Goal: Task Accomplishment & Management: Complete application form

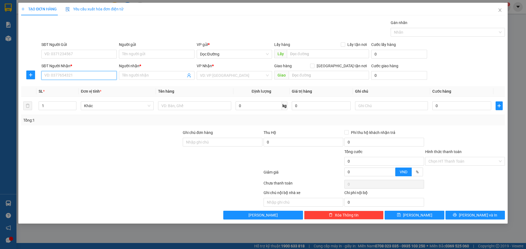
click at [103, 75] on input "SĐT Người Nhận *" at bounding box center [78, 75] width 75 height 9
click at [153, 12] on div "TẠO ĐƠN HÀNG Yêu cầu xuất hóa đơn điện tử" at bounding box center [262, 9] width 483 height 13
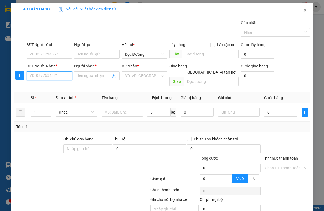
click at [60, 77] on input "SĐT Người Nhận *" at bounding box center [49, 75] width 45 height 9
click at [54, 73] on input "SĐT Người Nhận *" at bounding box center [49, 75] width 45 height 9
click at [58, 77] on input "SĐT Người Nhận *" at bounding box center [49, 75] width 45 height 9
type input "0911878881"
click at [68, 95] on div "0911878881 - quân cường" at bounding box center [52, 95] width 45 height 6
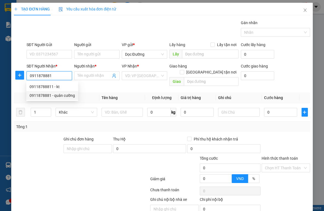
type input "quân cường"
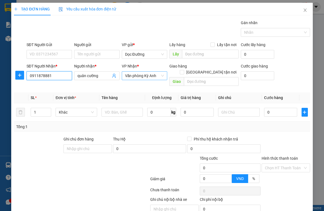
click at [128, 79] on span "Văn phòng Kỳ Anh" at bounding box center [144, 75] width 39 height 8
type input "0911878881"
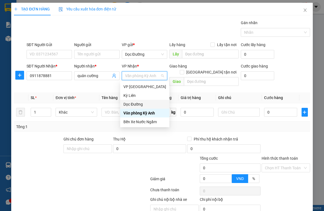
click at [133, 104] on div "Dọc Đường" at bounding box center [144, 104] width 43 height 6
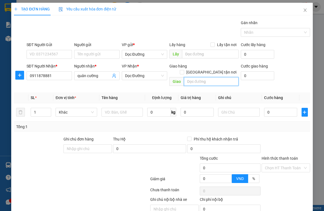
click at [195, 77] on input "text" at bounding box center [211, 81] width 55 height 9
type input "bxe"
click at [119, 108] on input "text" at bounding box center [123, 112] width 42 height 9
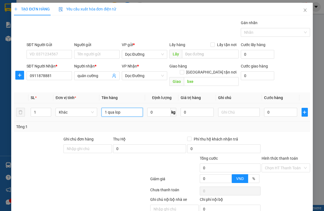
type input "1 qua lop"
type input "005"
type input "5"
type input "0.050"
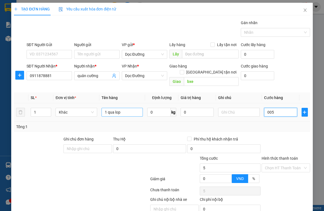
type input "50"
type input "00.500"
type input "500"
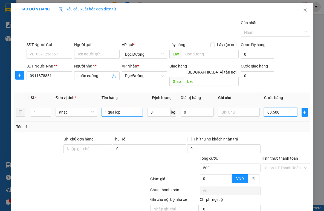
type input "0.005.000"
type input "5.000"
type input "000.050.000"
type input "50.000"
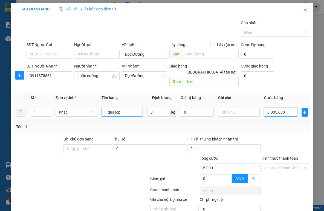
type input "50.000"
click at [272, 136] on div at bounding box center [286, 145] width 50 height 19
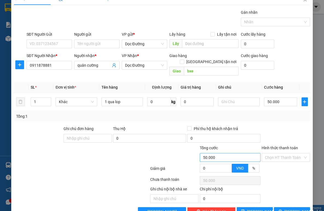
scroll to position [20, 0]
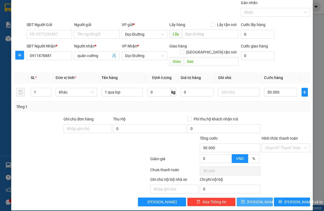
click at [250, 197] on button "[PERSON_NAME]" at bounding box center [255, 201] width 36 height 9
type input "0"
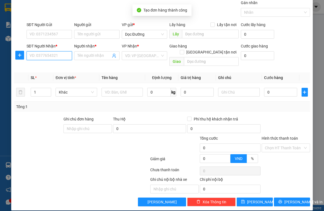
click at [47, 57] on input "SĐT Người Nhận *" at bounding box center [49, 55] width 45 height 9
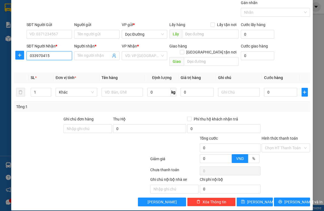
type input "0339704153"
click at [47, 67] on div "0339704153 - kt" at bounding box center [49, 67] width 38 height 6
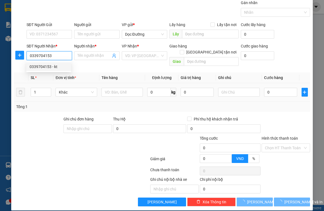
type input "kt"
type input "ka"
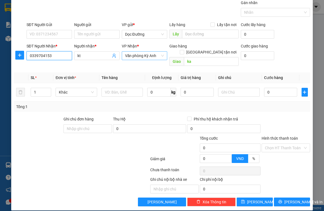
click at [143, 54] on span "Văn phòng Kỳ Anh" at bounding box center [144, 55] width 39 height 8
type input "0339704153"
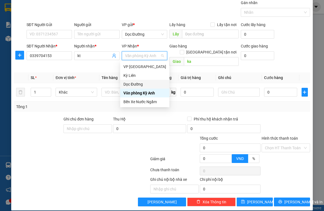
click at [132, 84] on div "Dọc Đường" at bounding box center [144, 84] width 43 height 6
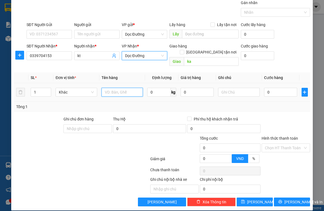
click at [124, 88] on input "text" at bounding box center [123, 92] width 42 height 9
type input "1 thung"
type input "005"
type input "5"
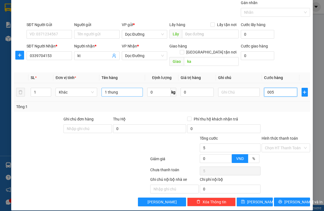
type input "0.050"
type input "50"
type input "00.500"
type input "500"
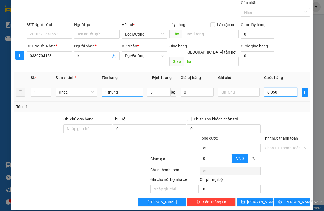
type input "500"
type input "0.005.000"
type input "5.000"
type input "000.050.000"
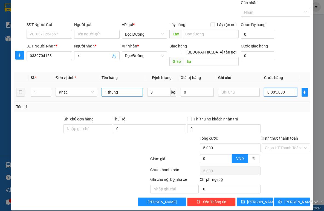
type input "50.000"
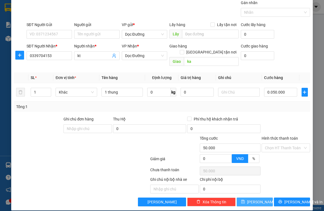
type input "50.000"
click at [245, 200] on icon "save" at bounding box center [243, 202] width 4 height 4
type input "0"
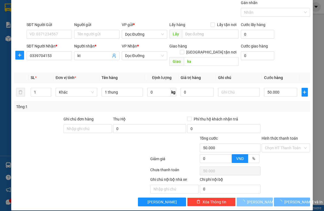
type input "0"
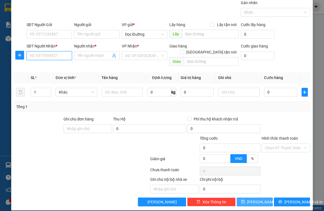
click at [46, 56] on input "SĐT Người Nhận *" at bounding box center [49, 55] width 45 height 9
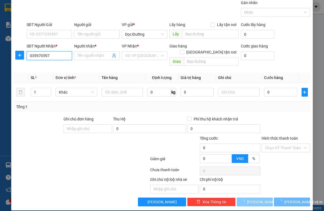
type input "0359705971"
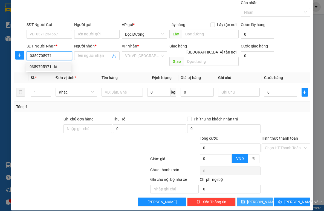
click at [54, 68] on div "0359705971 - kt" at bounding box center [49, 67] width 38 height 6
type input "kt"
type input "cx"
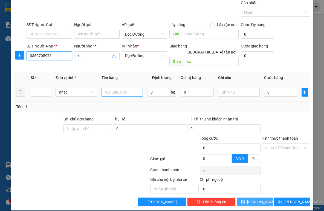
type input "0359705971"
click at [119, 88] on input "text" at bounding box center [123, 92] width 42 height 9
type input "1 xop"
type input "5"
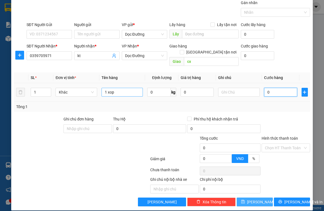
type input "5"
type input "50"
type input "5"
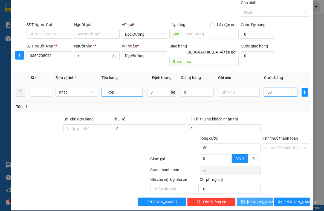
type input "5"
type input "0"
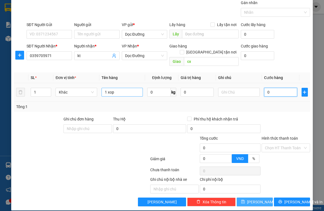
type input "01"
type input "1"
type input "010"
type input "10"
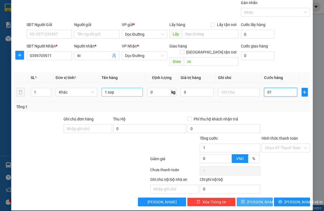
type input "10"
type input "0.100"
type input "100"
type input "01.000"
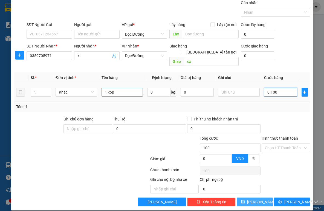
type input "1.000"
type input "010.000"
type input "10.000"
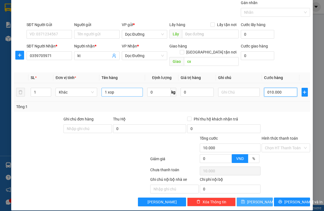
type input "0.100.000"
type input "100.000"
click at [258, 198] on button "[PERSON_NAME]" at bounding box center [255, 201] width 36 height 9
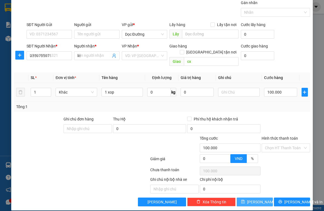
type input "0"
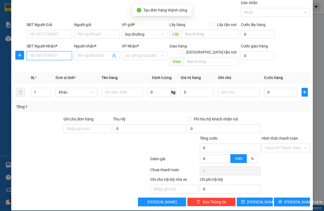
click at [47, 59] on input "SĐT Người Nhận *" at bounding box center [49, 55] width 45 height 9
type input "0369056263"
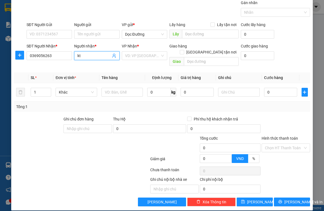
type input "kt"
type input "ky dong"
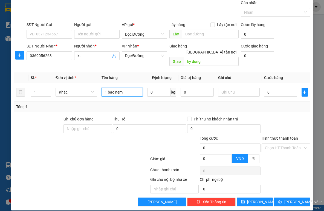
type input "1 bao nem"
type input "5"
type input "50"
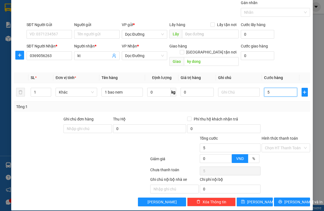
type input "50"
type input "500"
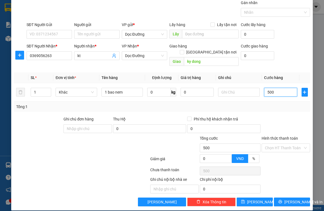
type input "5.000"
type input "50.000"
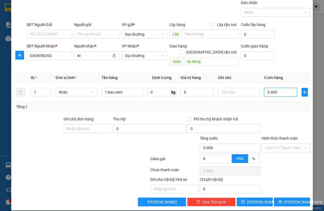
type input "50.000"
click at [240, 197] on button "[PERSON_NAME]" at bounding box center [255, 201] width 36 height 9
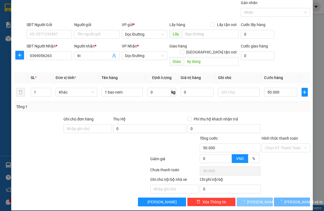
type input "0"
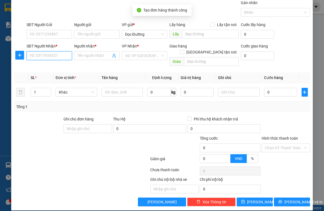
click at [64, 55] on input "SĐT Người Nhận *" at bounding box center [49, 55] width 45 height 9
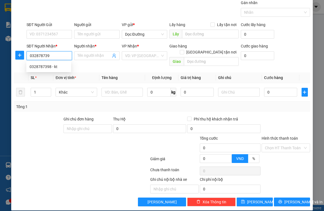
type input "0328787398"
type input "kt"
type input "vinh"
type input "0328787398"
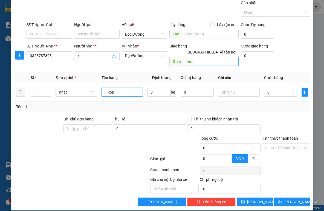
type input "1 xop"
type input "cvinh"
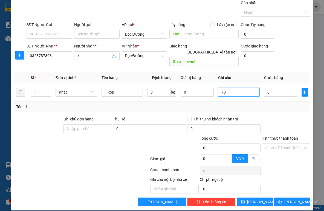
type input "7"
click at [281, 88] on input "0" at bounding box center [280, 92] width 33 height 9
type input "7"
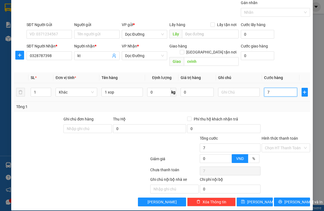
type input "70"
type input "700"
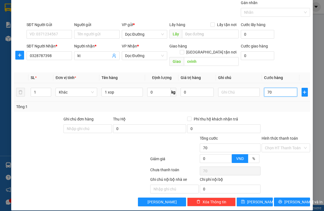
type input "700"
type input "7.000"
type input "70.000"
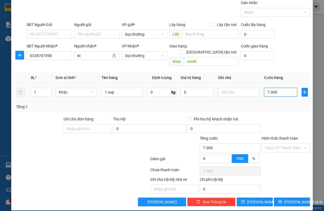
type input "70.000"
click at [278, 128] on div at bounding box center [286, 125] width 50 height 19
click at [273, 143] on input "Hình thức thanh toán" at bounding box center [284, 147] width 38 height 8
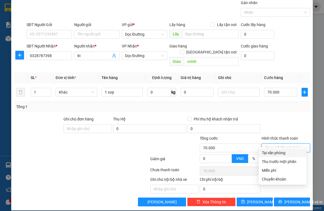
click at [277, 152] on div "Tại văn phòng" at bounding box center [282, 152] width 41 height 6
type input "0"
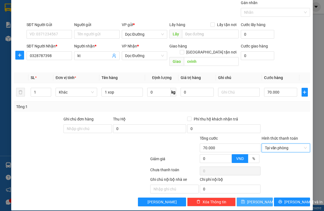
click at [260, 197] on button "[PERSON_NAME]" at bounding box center [255, 201] width 36 height 9
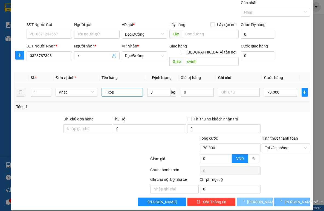
type input "0"
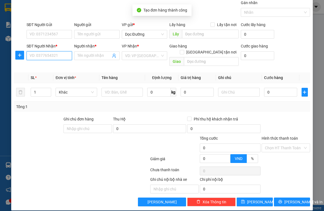
click at [51, 57] on input "SĐT Người Nhận *" at bounding box center [49, 55] width 45 height 9
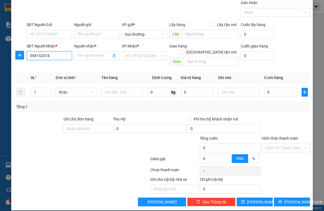
type input "0981520746"
click at [59, 64] on div "0981520746 - kt" at bounding box center [49, 67] width 38 height 6
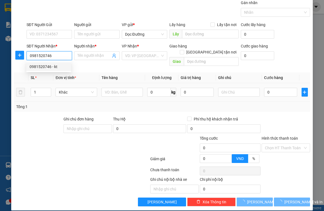
type input "kt"
type input "vinh"
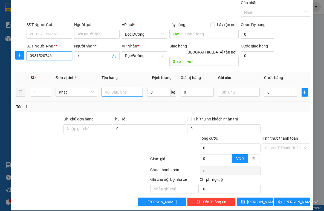
type input "0981520746"
click at [126, 88] on input "text" at bounding box center [123, 92] width 42 height 9
type input "2 xop"
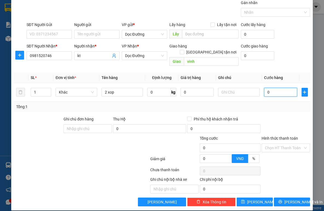
type input "1"
type input "10"
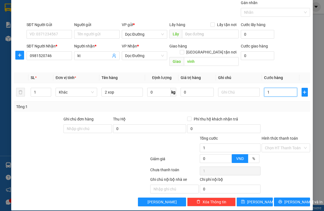
type input "10"
type input "100"
type input "1.000"
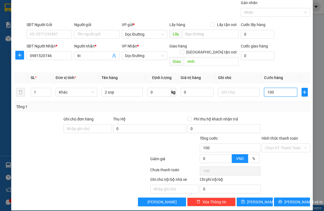
type input "1.000"
type input "10.000"
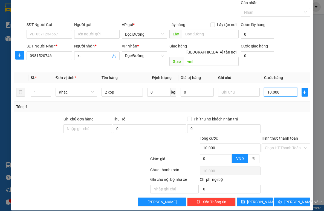
type input "100.000"
click at [272, 144] on input "Hình thức thanh toán" at bounding box center [284, 147] width 38 height 8
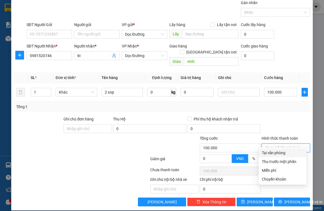
click at [267, 150] on div "Tại văn phòng" at bounding box center [282, 152] width 41 height 6
type input "0"
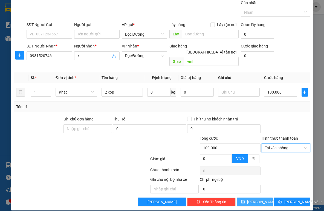
click at [260, 198] on button "[PERSON_NAME]" at bounding box center [255, 201] width 36 height 9
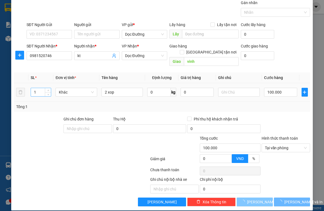
type input "0"
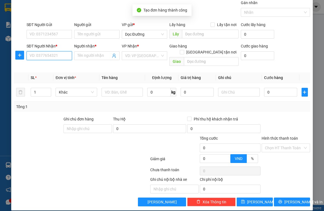
click at [48, 53] on input "SĐT Người Nhận *" at bounding box center [49, 55] width 45 height 9
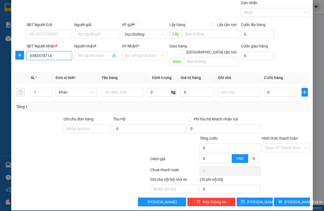
type input "0383578714"
type input "kt"
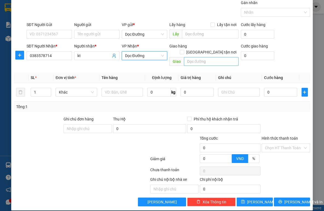
drag, startPoint x: 192, startPoint y: 61, endPoint x: 196, endPoint y: 58, distance: 5.1
click at [192, 61] on div "Giao hàng [GEOGRAPHIC_DATA] tận nơi [GEOGRAPHIC_DATA]" at bounding box center [203, 55] width 69 height 25
click at [197, 57] on input "text" at bounding box center [211, 61] width 55 height 9
type input "can loc"
type input "1 sot"
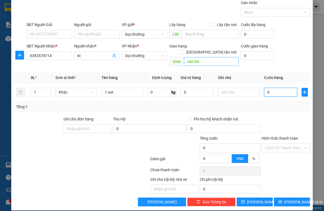
type input "5"
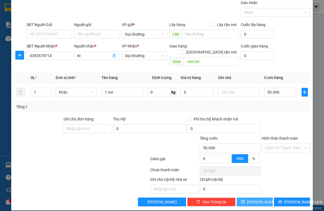
click at [258, 197] on button "[PERSON_NAME]" at bounding box center [255, 201] width 36 height 9
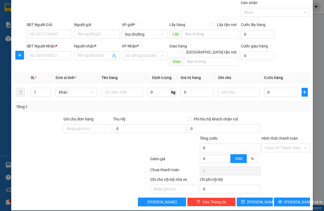
drag, startPoint x: 80, startPoint y: 155, endPoint x: 50, endPoint y: 76, distance: 84.4
click at [80, 155] on div at bounding box center [81, 159] width 136 height 11
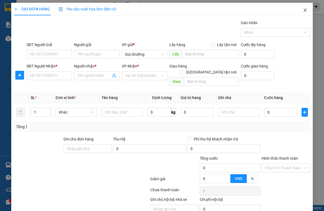
click at [303, 9] on icon "close" at bounding box center [305, 10] width 4 height 4
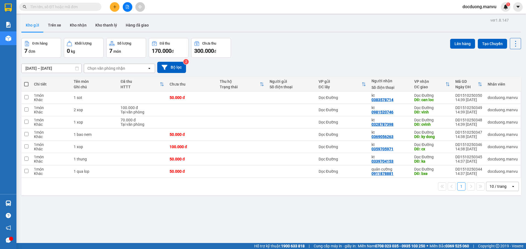
click at [30, 84] on th at bounding box center [26, 84] width 10 height 15
click at [28, 85] on span at bounding box center [26, 84] width 4 height 4
click at [26, 82] on input "checkbox" at bounding box center [26, 82] width 0 height 0
checkbox input "true"
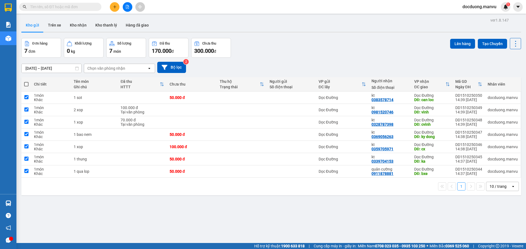
checkbox input "true"
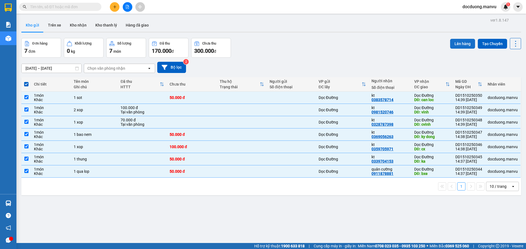
click at [457, 42] on button "Lên hàng" at bounding box center [462, 44] width 25 height 10
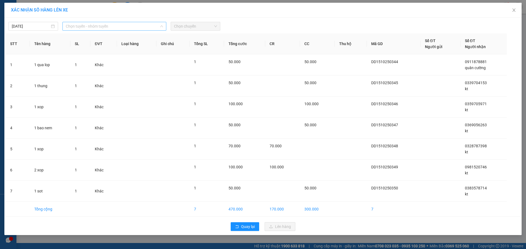
click at [69, 29] on span "Chọn tuyến - nhóm tuyến" at bounding box center [114, 26] width 97 height 8
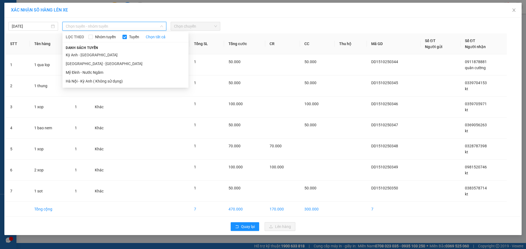
drag, startPoint x: 79, startPoint y: 63, endPoint x: 108, endPoint y: 41, distance: 36.1
click at [80, 63] on li "Hà Nội - Kỳ Anh" at bounding box center [125, 63] width 126 height 9
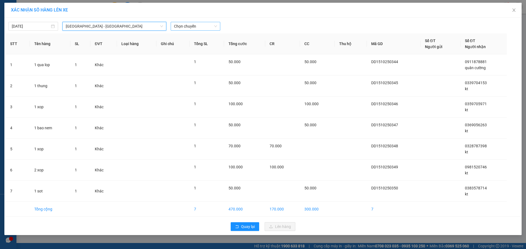
click at [185, 26] on span "Chọn chuyến" at bounding box center [195, 26] width 43 height 8
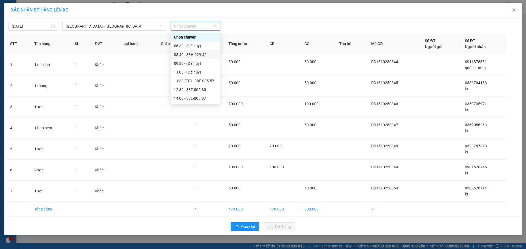
click at [197, 55] on div "08:40 - 38H-029.42" at bounding box center [195, 55] width 43 height 6
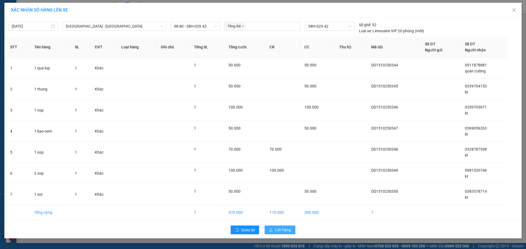
click at [282, 227] on span "Lên hàng" at bounding box center [283, 230] width 16 height 6
